Goal: Task Accomplishment & Management: Complete application form

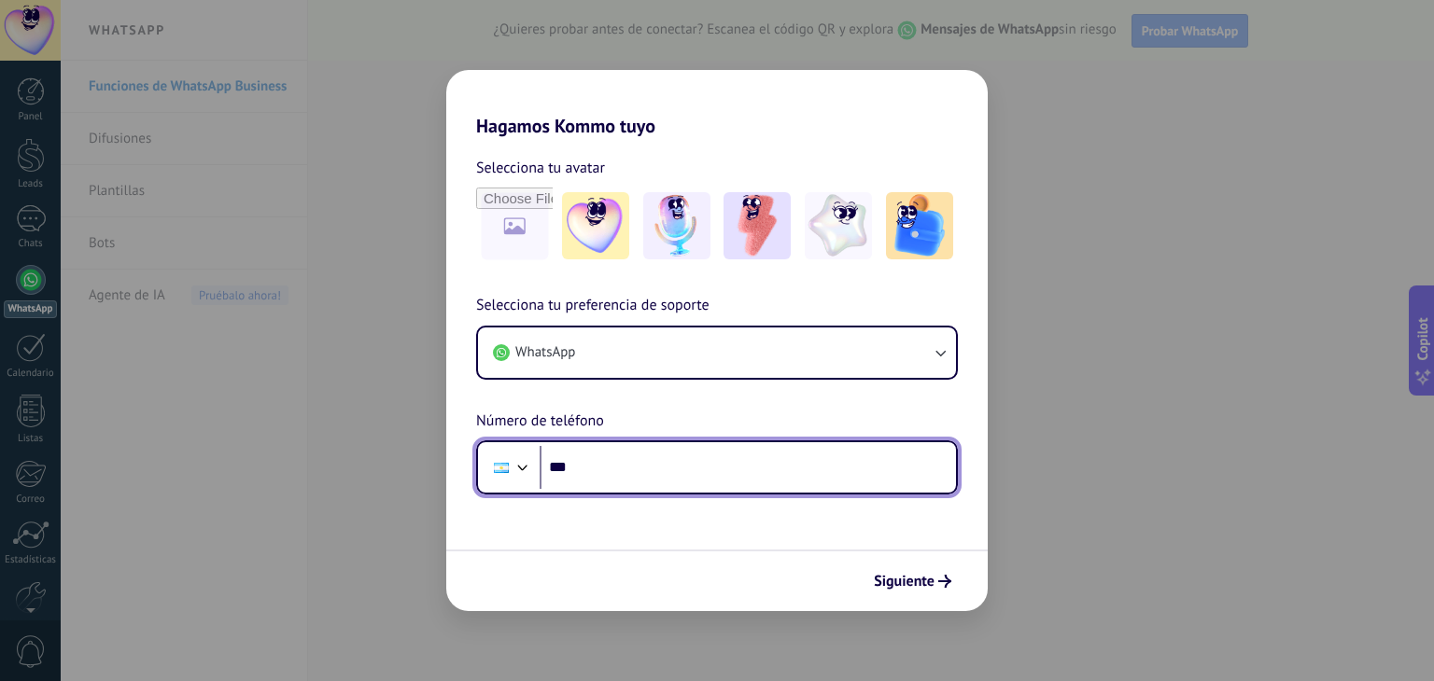
click at [764, 458] on input "***" at bounding box center [747, 467] width 416 height 43
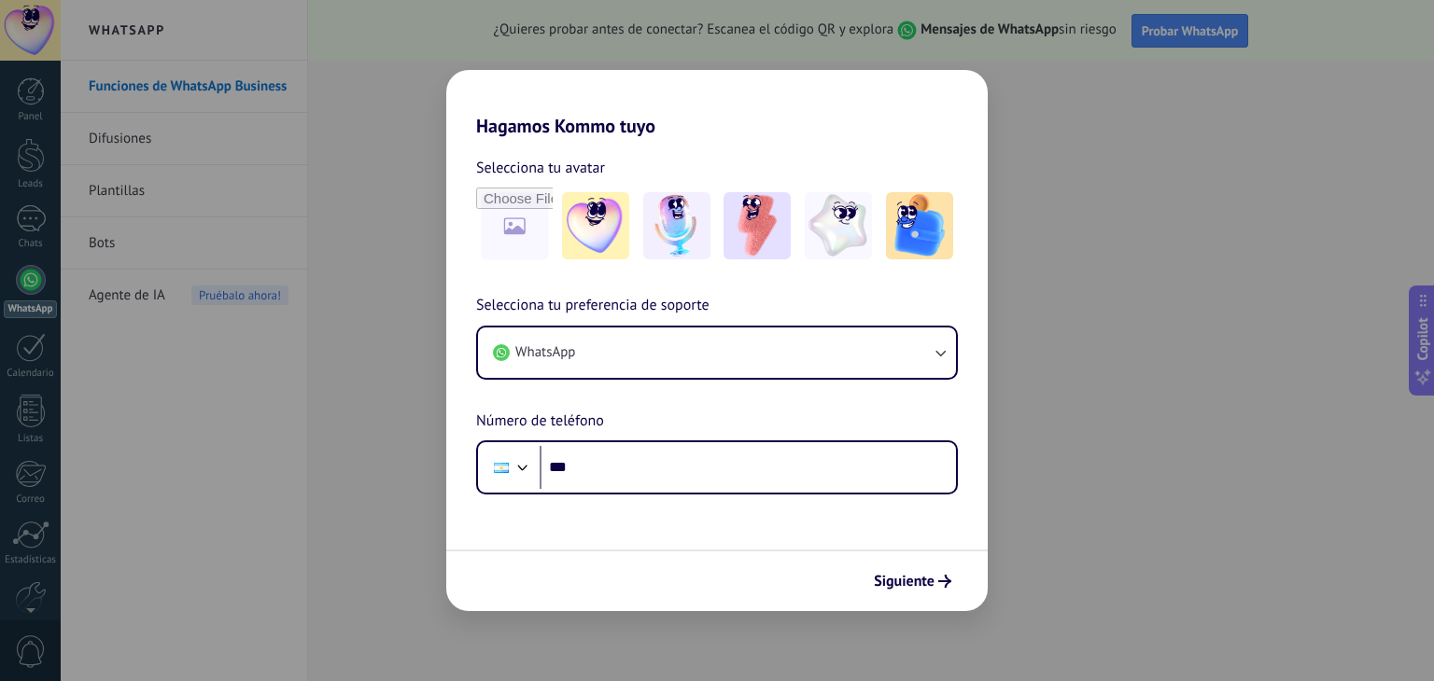
click at [1042, 67] on div "Hagamos Kommo tuyo Selecciona tu avatar Selecciona tu preferencia de soporte Wh…" at bounding box center [717, 340] width 1434 height 681
click at [881, 591] on button "Siguiente" at bounding box center [912, 582] width 94 height 32
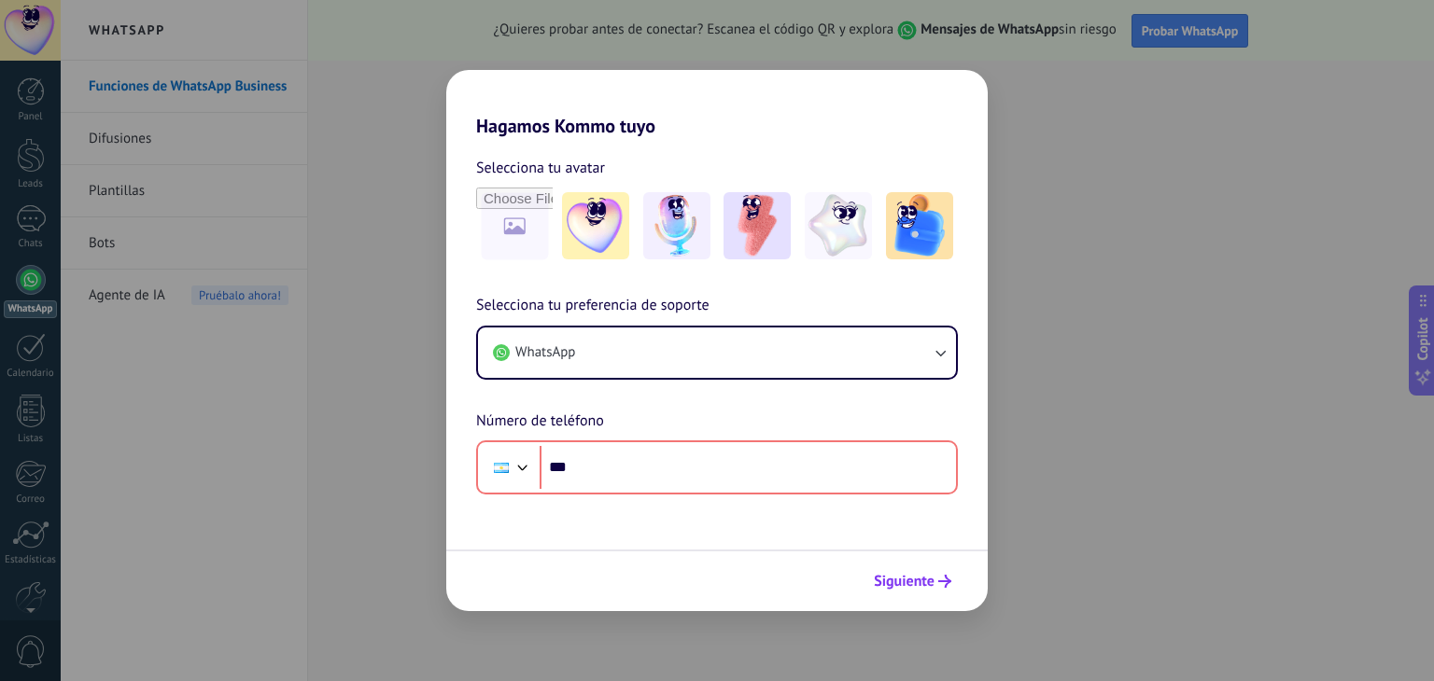
click at [889, 585] on span "Siguiente" at bounding box center [904, 581] width 61 height 13
click at [944, 160] on div "Selecciona tu avatar" at bounding box center [717, 168] width 482 height 24
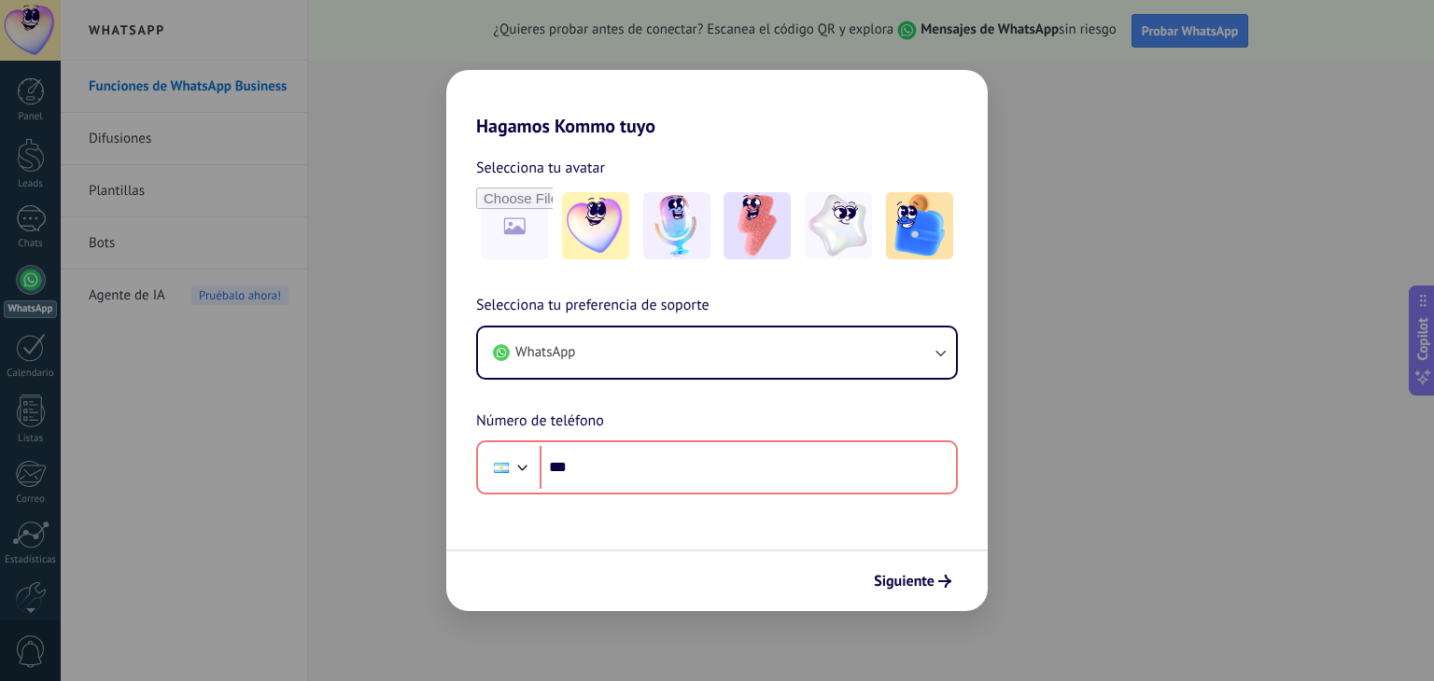
click at [1023, 153] on div "Hagamos Kommo tuyo Selecciona tu avatar Selecciona tu preferencia de soporte Wh…" at bounding box center [717, 340] width 1434 height 681
click at [596, 236] on img at bounding box center [595, 225] width 67 height 67
click at [659, 173] on link "Restablecer" at bounding box center [649, 168] width 74 height 19
click at [1165, 112] on div "Hagamos Kommo tuyo Selecciona tu avatar Selecciona tu preferencia de soporte Wh…" at bounding box center [717, 340] width 1434 height 681
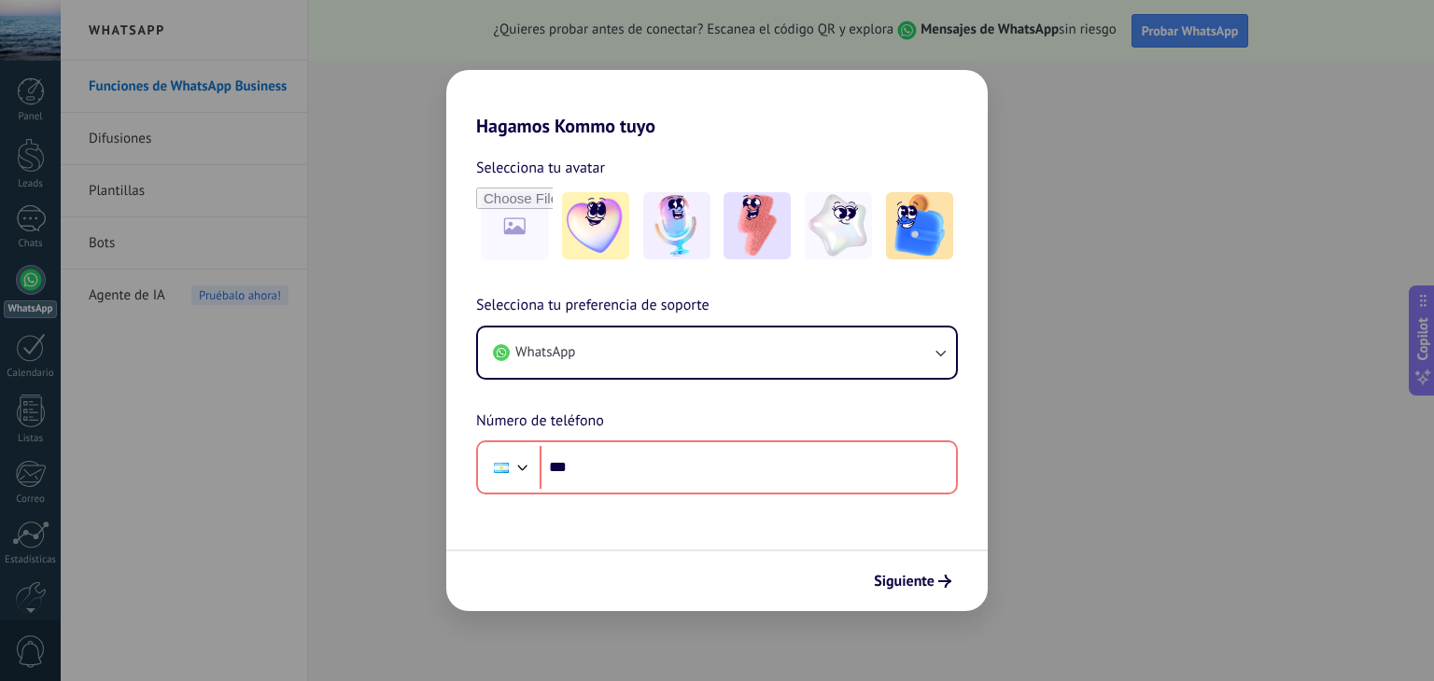
click at [457, 64] on div "Hagamos Kommo tuyo Selecciona tu avatar Selecciona tu preferencia de soporte Wh…" at bounding box center [717, 340] width 1434 height 681
click at [377, 128] on div "Hagamos Kommo tuyo Selecciona tu avatar Selecciona tu preferencia de soporte Wh…" at bounding box center [717, 340] width 1434 height 681
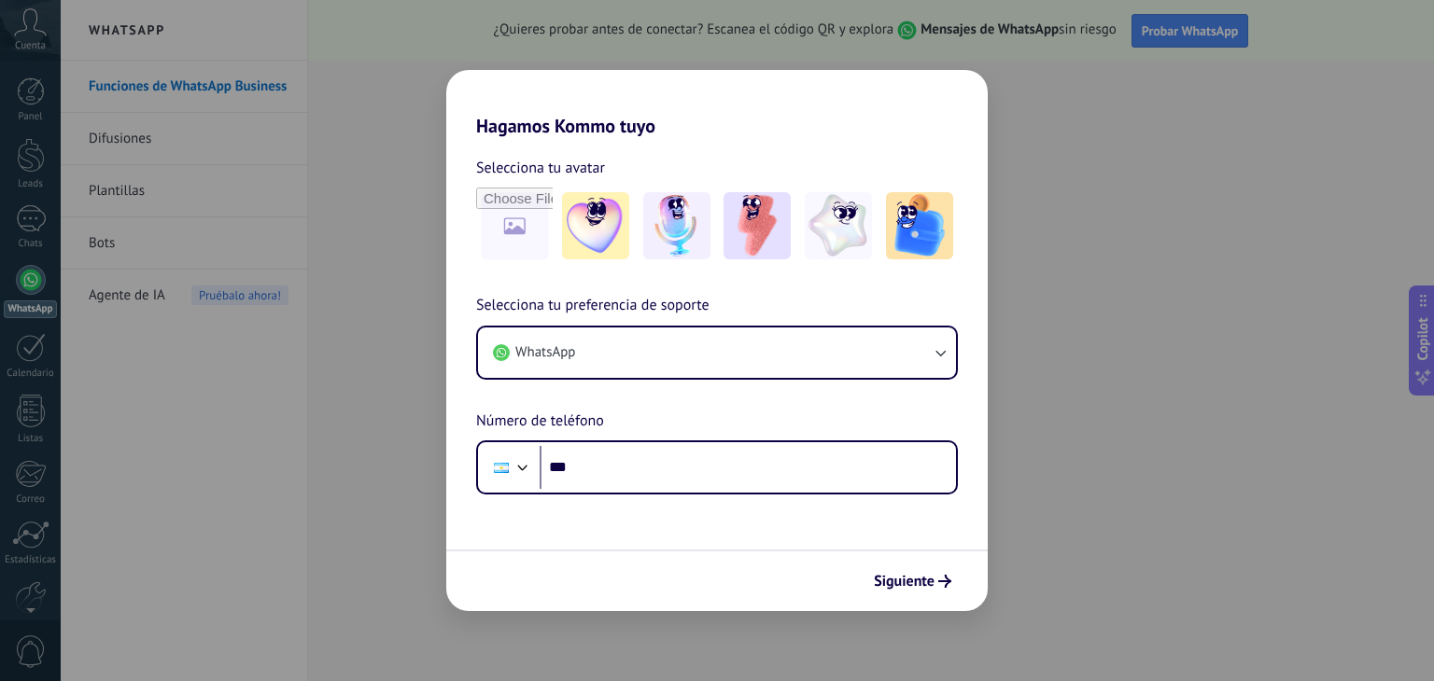
click at [123, 496] on div "Hagamos Kommo tuyo Selecciona tu avatar Selecciona tu preferencia de soporte Wh…" at bounding box center [717, 340] width 1434 height 681
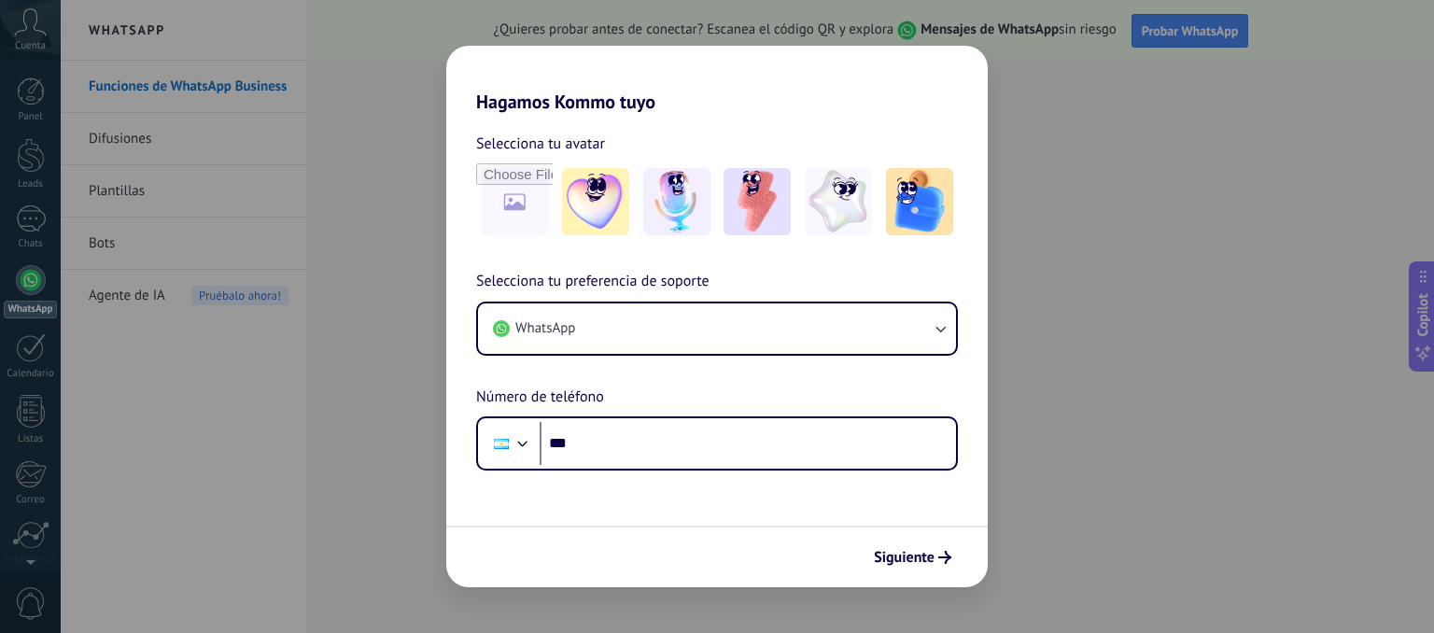
click at [359, 381] on div "Hagamos Kommo tuyo Selecciona tu avatar Selecciona tu preferencia de soporte Wh…" at bounding box center [717, 316] width 1434 height 633
